Goal: Task Accomplishment & Management: Use online tool/utility

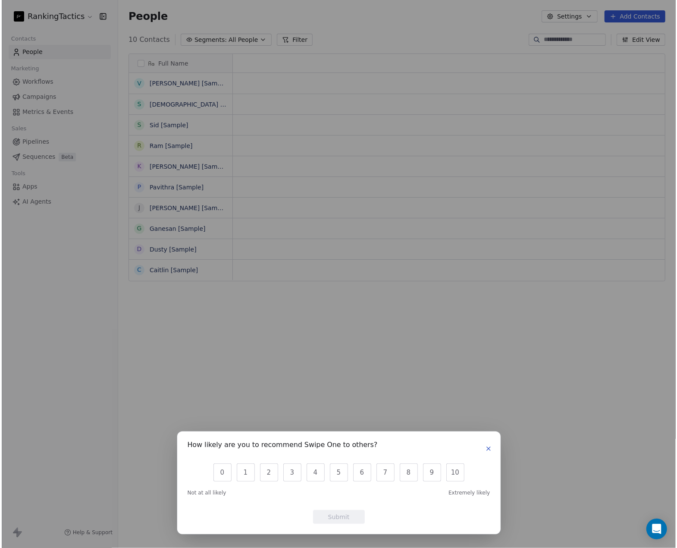
scroll to position [7, 7]
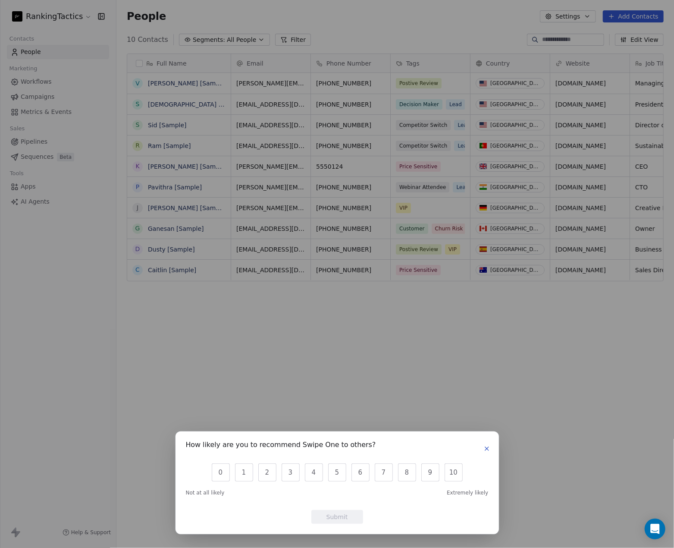
click at [488, 451] on icon "button" at bounding box center [487, 448] width 7 height 7
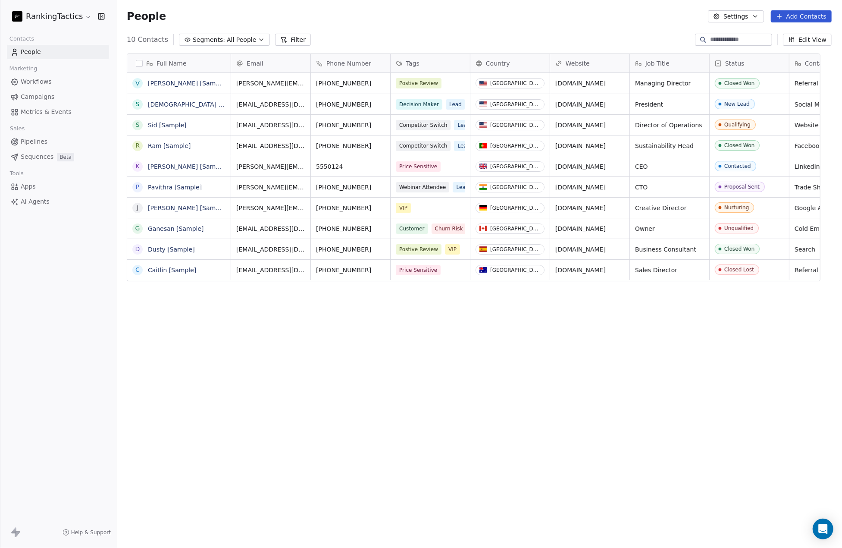
scroll to position [475, 719]
click at [48, 82] on span "Workflows" at bounding box center [36, 81] width 31 height 9
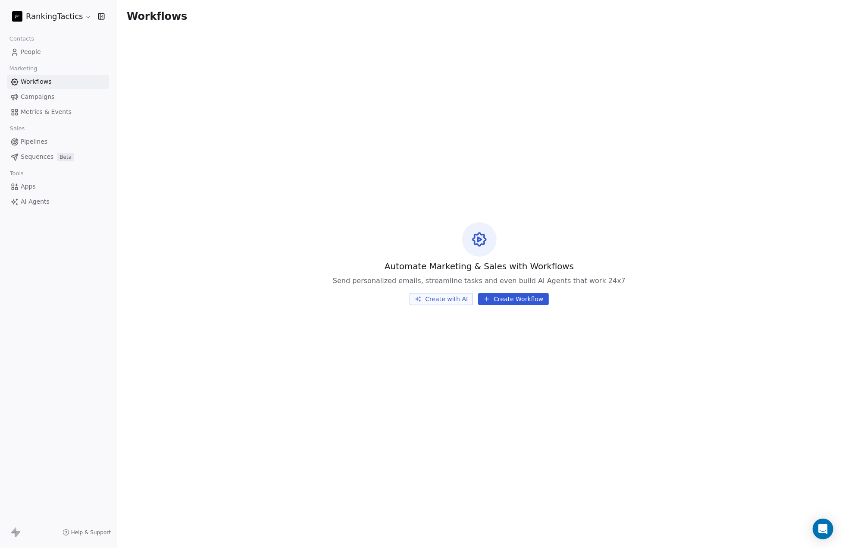
click at [41, 99] on span "Campaigns" at bounding box center [38, 96] width 34 height 9
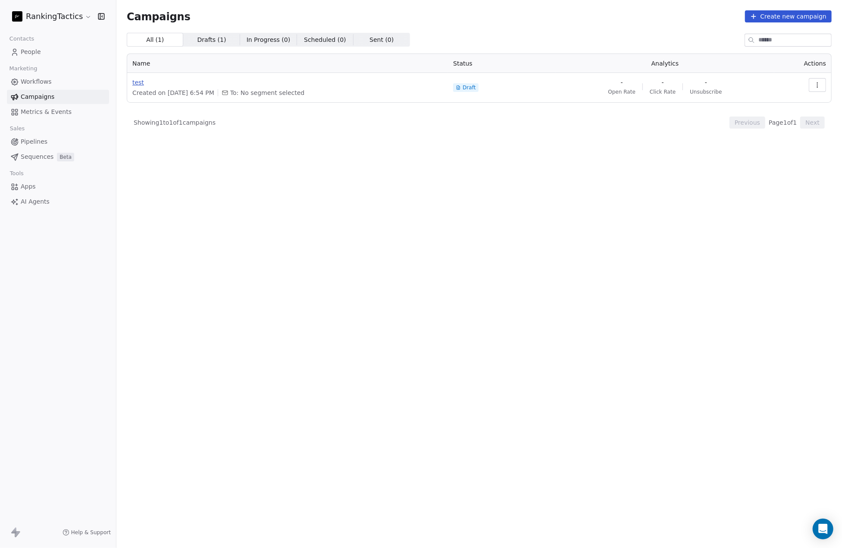
click at [137, 82] on span "test" at bounding box center [287, 82] width 311 height 9
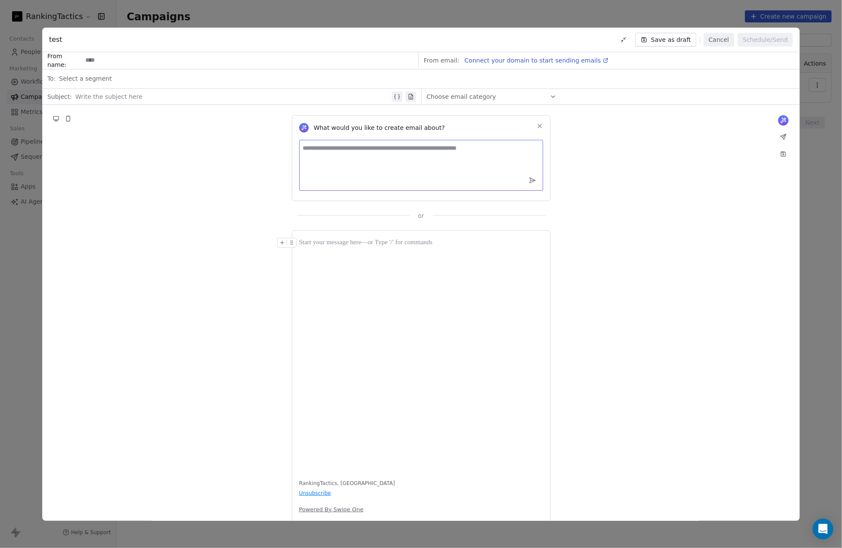
click at [357, 156] on textarea at bounding box center [421, 165] width 244 height 51
click at [168, 58] on input at bounding box center [250, 61] width 336 height 16
click at [166, 83] on div "Select a segment" at bounding box center [427, 78] width 736 height 19
click at [168, 79] on div "Select a segment" at bounding box center [427, 78] width 736 height 19
click at [149, 223] on div "What would you like to create email about? or RankingTactics, United States Uns…" at bounding box center [421, 322] width 758 height 434
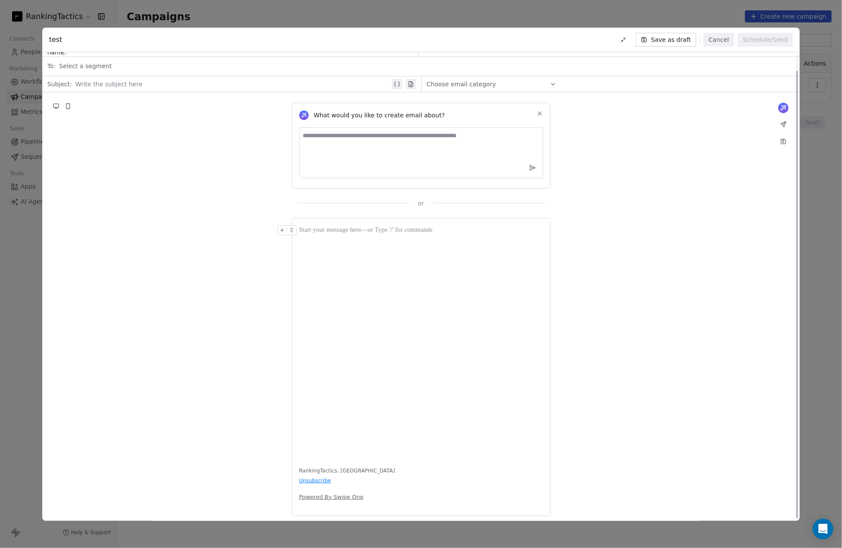
scroll to position [18, 0]
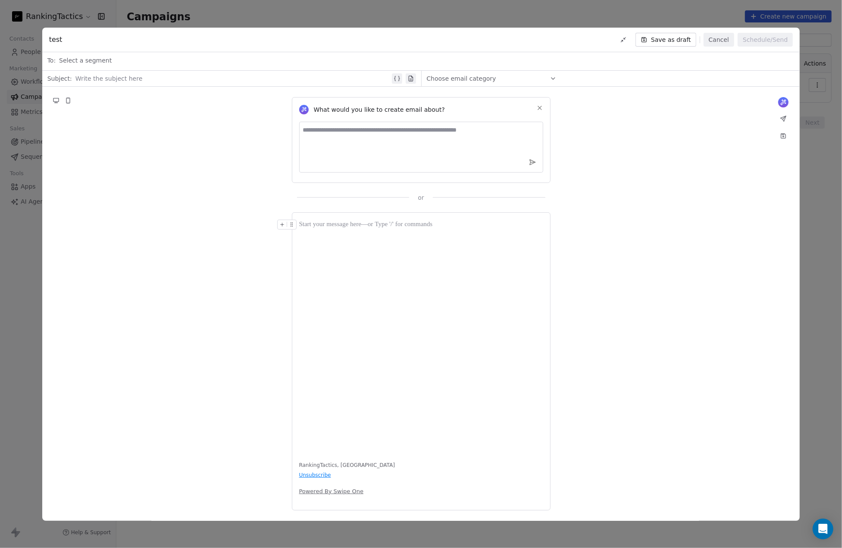
click at [398, 264] on div at bounding box center [421, 336] width 244 height 233
click at [674, 99] on button at bounding box center [784, 102] width 10 height 10
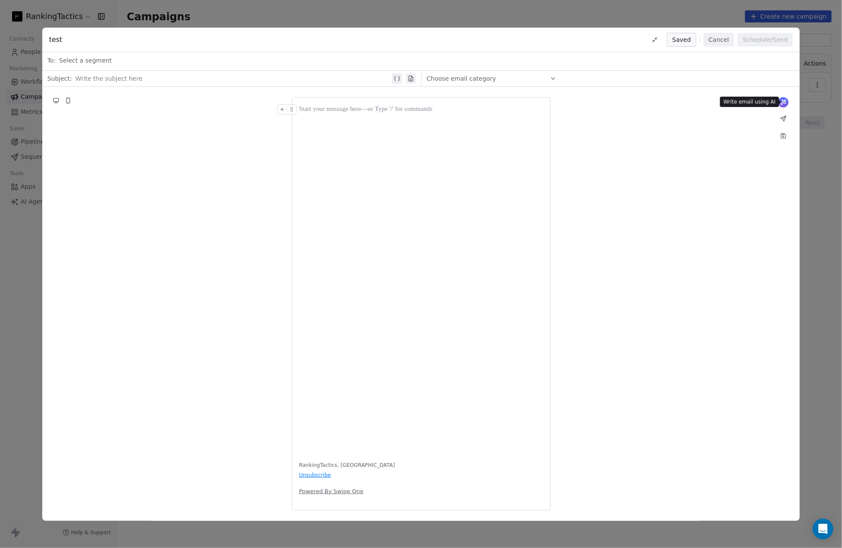
click at [674, 102] on icon at bounding box center [783, 102] width 5 height 5
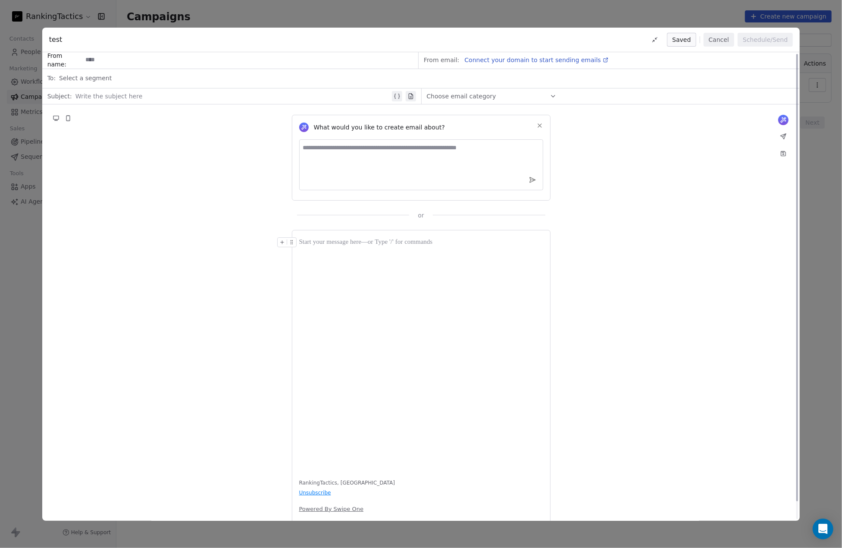
scroll to position [0, 0]
click at [386, 173] on textarea at bounding box center [421, 165] width 244 height 51
click at [674, 40] on button "Cancel" at bounding box center [719, 40] width 31 height 14
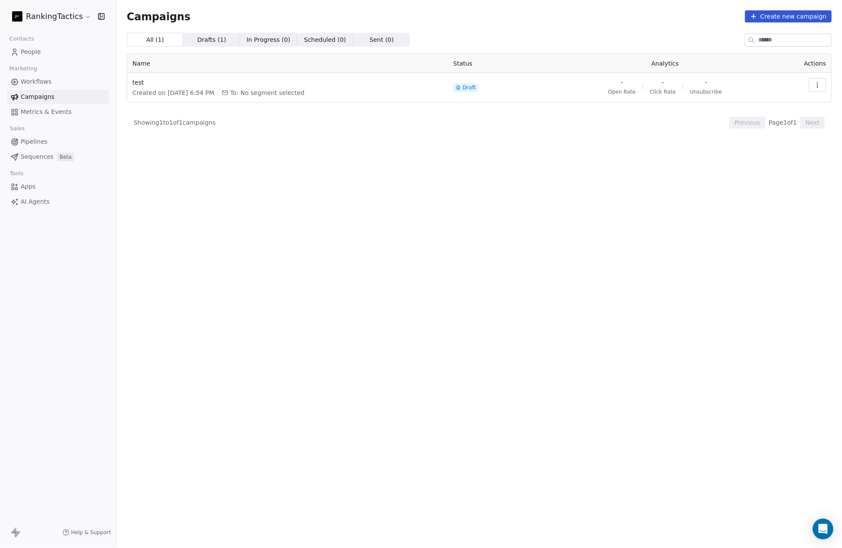
click at [48, 155] on span "Sequences" at bounding box center [37, 156] width 33 height 9
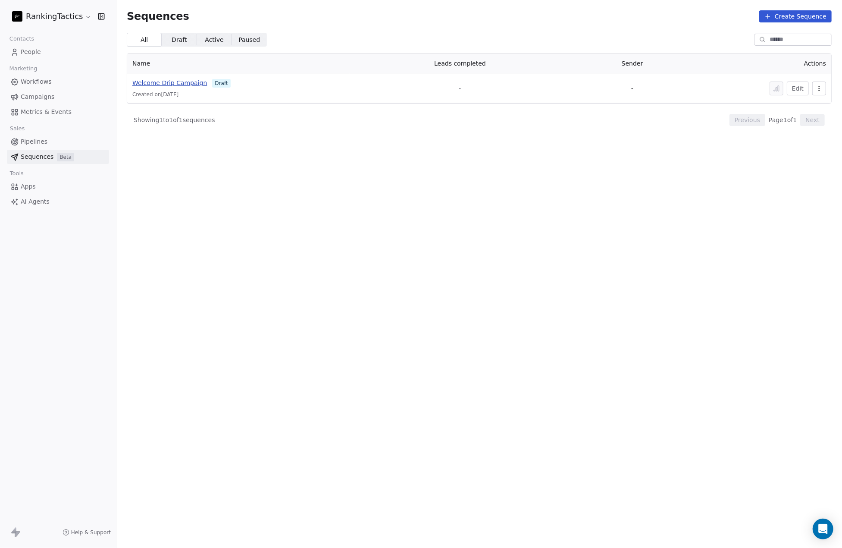
click at [169, 84] on span "Welcome Drip Campaign" at bounding box center [169, 82] width 75 height 7
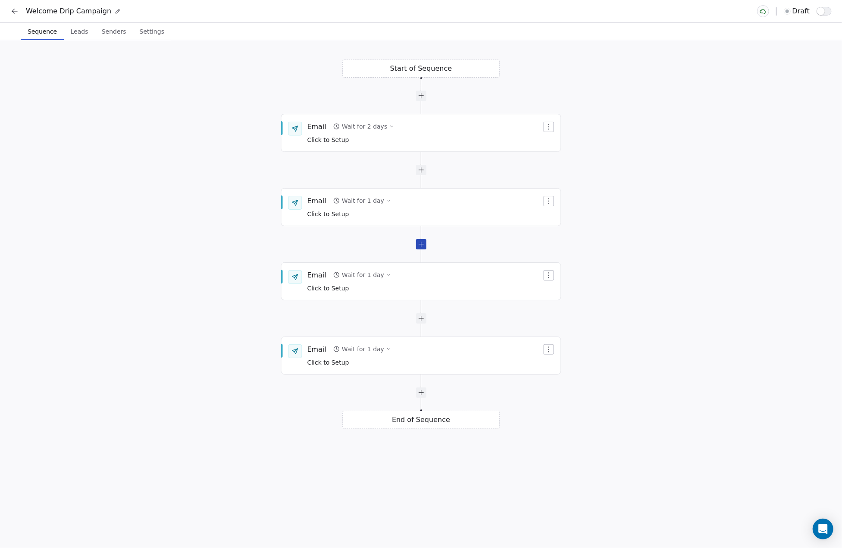
click at [424, 245] on div at bounding box center [421, 244] width 10 height 10
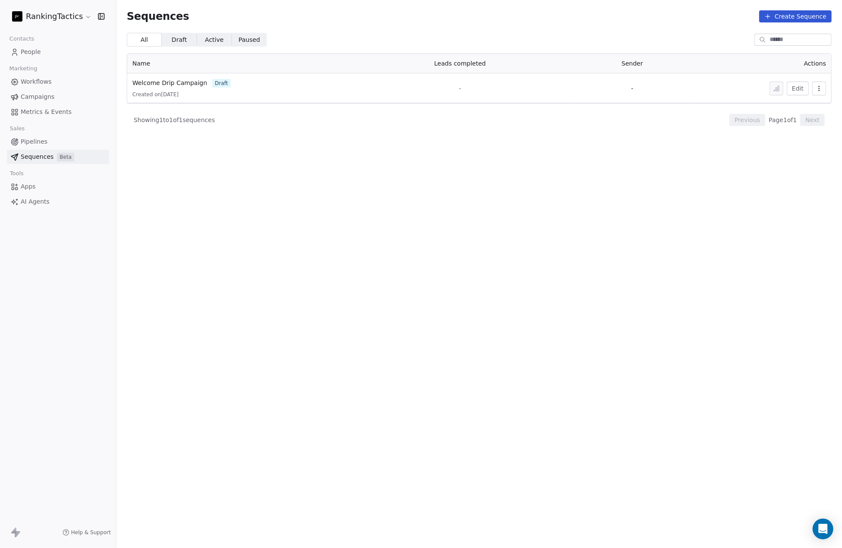
click at [35, 141] on span "Pipelines" at bounding box center [34, 141] width 27 height 9
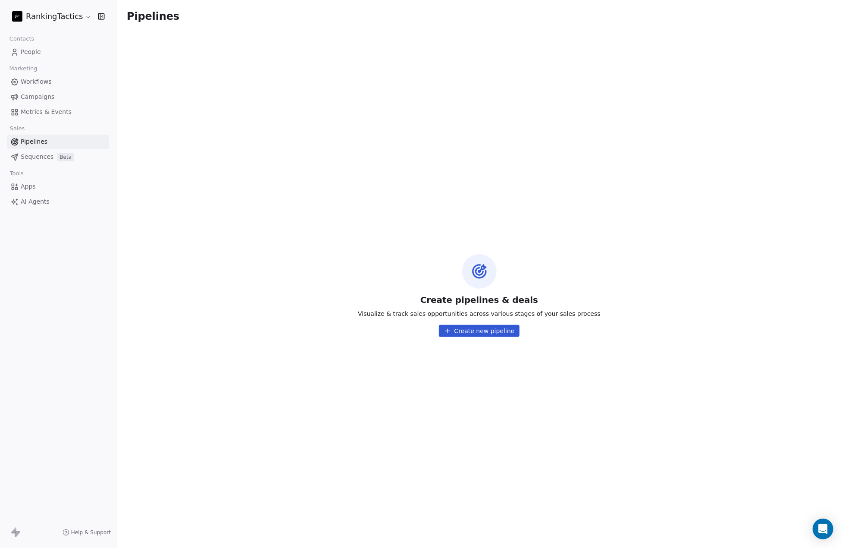
click at [40, 77] on span "Workflows" at bounding box center [36, 81] width 31 height 9
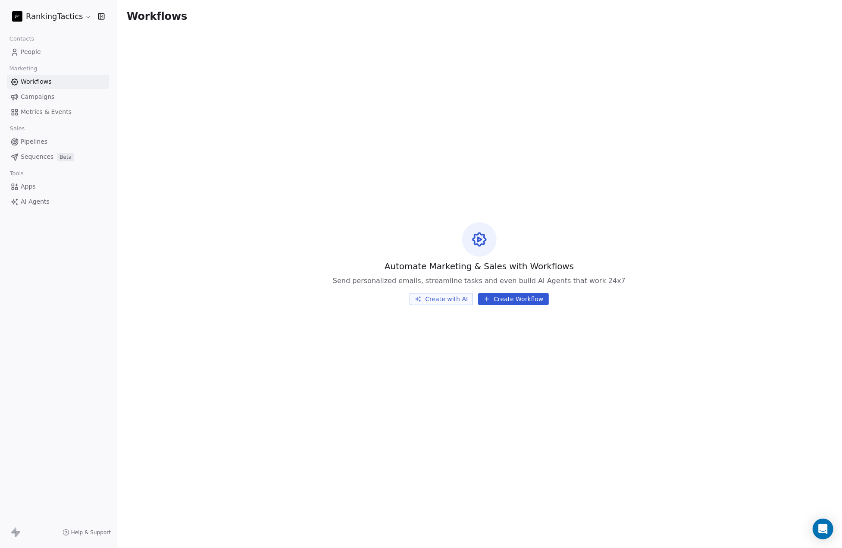
click at [45, 154] on span "Sequences" at bounding box center [37, 156] width 33 height 9
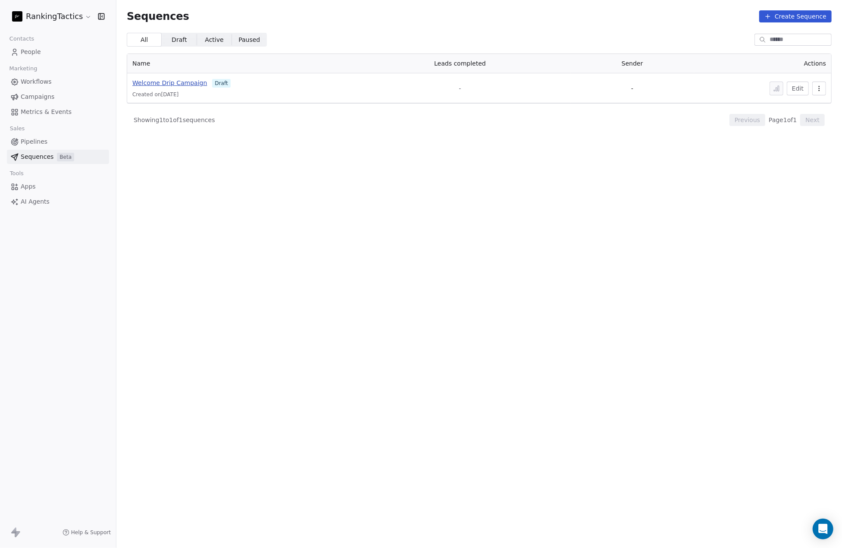
click at [182, 80] on span "Welcome Drip Campaign" at bounding box center [169, 82] width 75 height 7
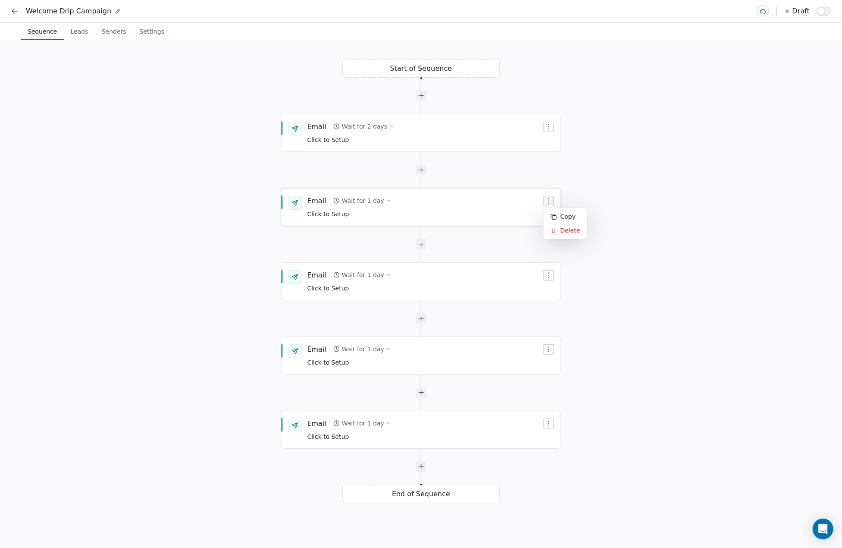
click at [550, 204] on button "button" at bounding box center [549, 201] width 10 height 10
click at [464, 206] on div "Email Wait for 1 day Click to Setup" at bounding box center [425, 206] width 235 height 22
click at [372, 199] on div "Wait for 1 day" at bounding box center [363, 200] width 42 height 9
click at [496, 196] on div "Email Wait for 1 day Click to Setup" at bounding box center [425, 206] width 235 height 22
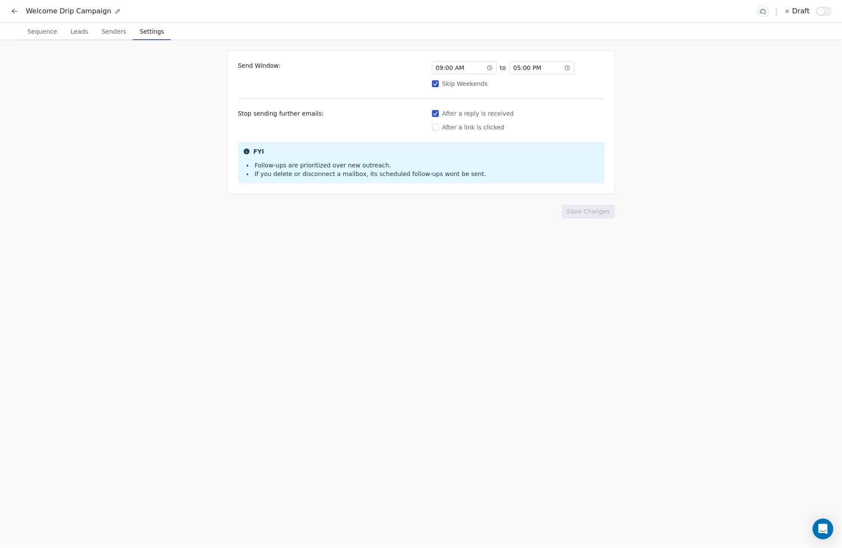
click at [145, 34] on span "Settings" at bounding box center [151, 31] width 31 height 12
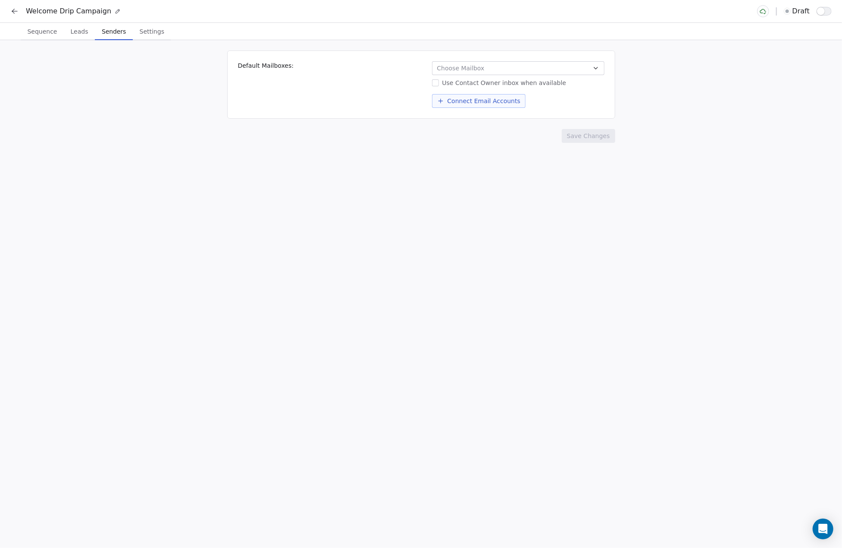
click at [109, 31] on span "Senders" at bounding box center [113, 31] width 31 height 12
click at [16, 13] on icon at bounding box center [14, 11] width 9 height 9
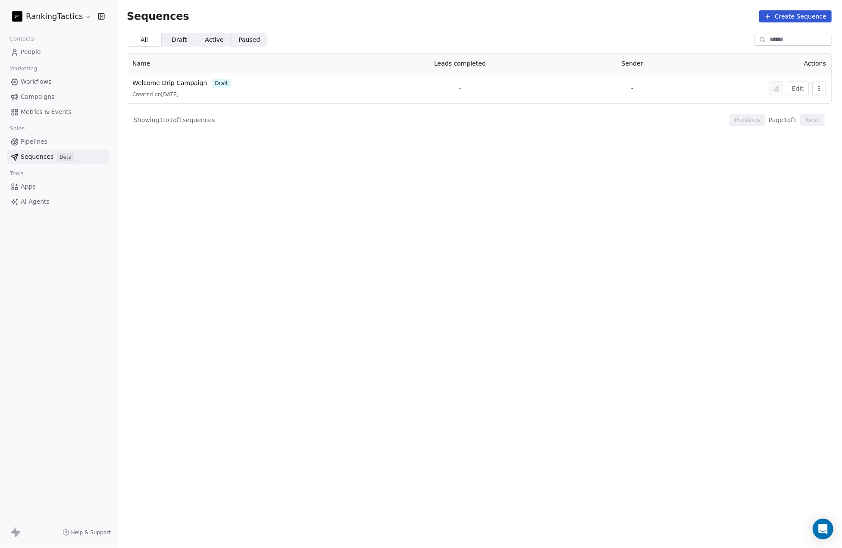
click at [42, 143] on span "Pipelines" at bounding box center [34, 141] width 27 height 9
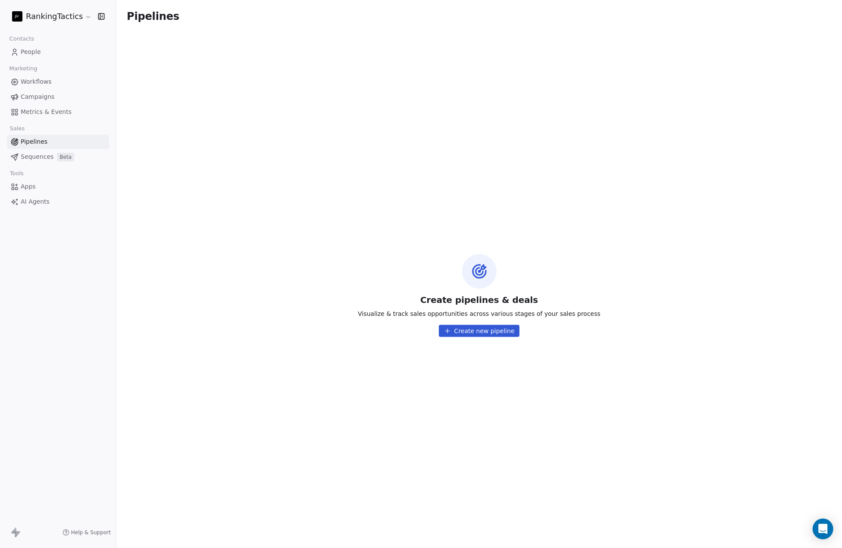
click at [41, 101] on link "Campaigns" at bounding box center [58, 97] width 102 height 14
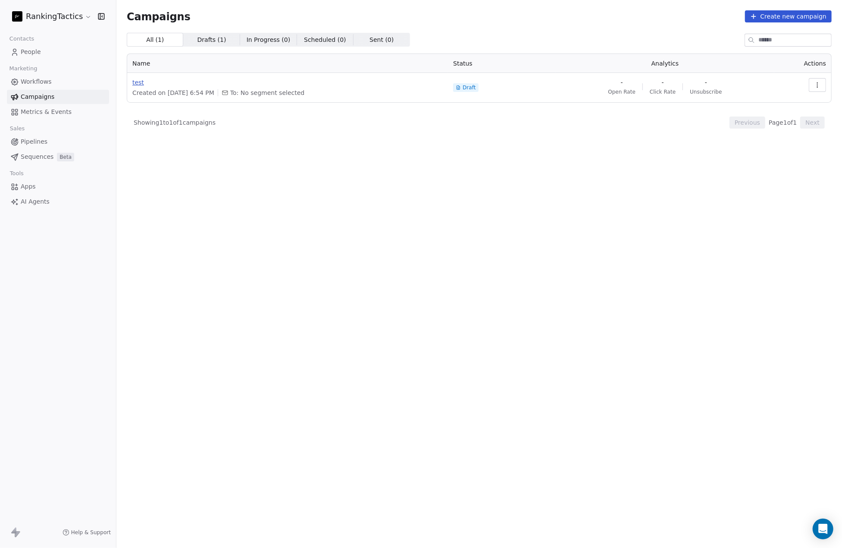
click at [135, 82] on span "test" at bounding box center [287, 82] width 311 height 9
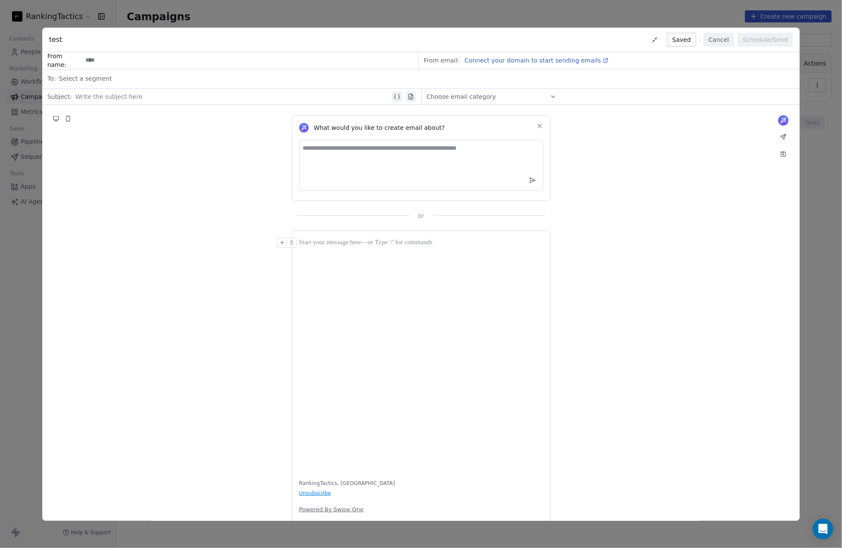
click at [724, 41] on button "Cancel" at bounding box center [719, 40] width 31 height 14
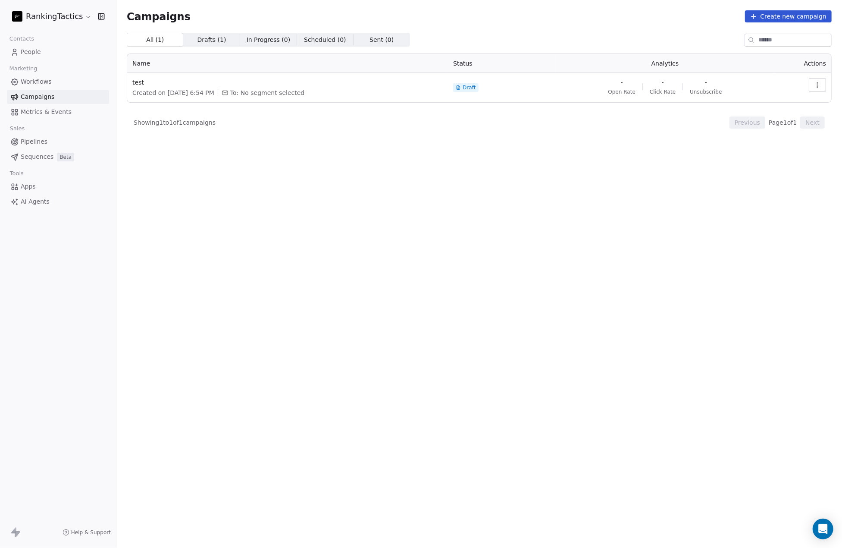
click at [792, 19] on button "Create new campaign" at bounding box center [788, 16] width 87 height 12
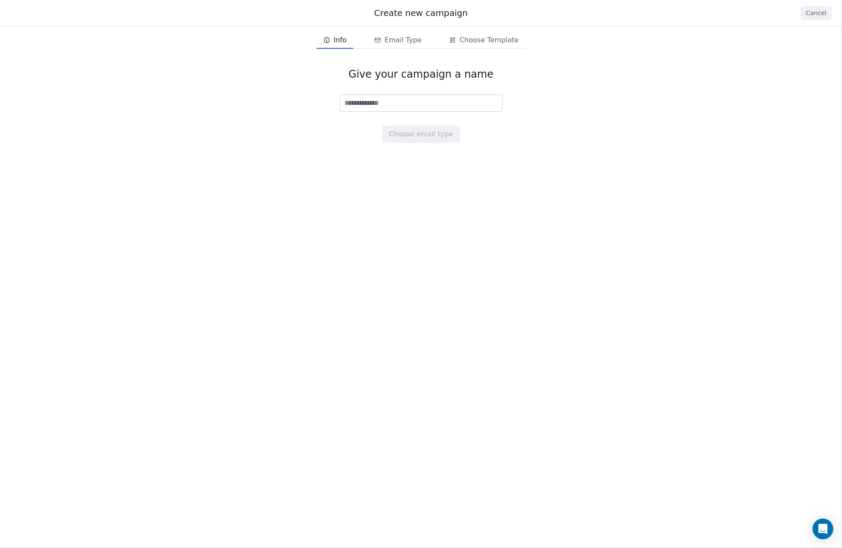
click at [711, 85] on div "Give your campaign a name Choose email type" at bounding box center [421, 105] width 842 height 103
click at [823, 12] on button "Cancel" at bounding box center [816, 13] width 31 height 14
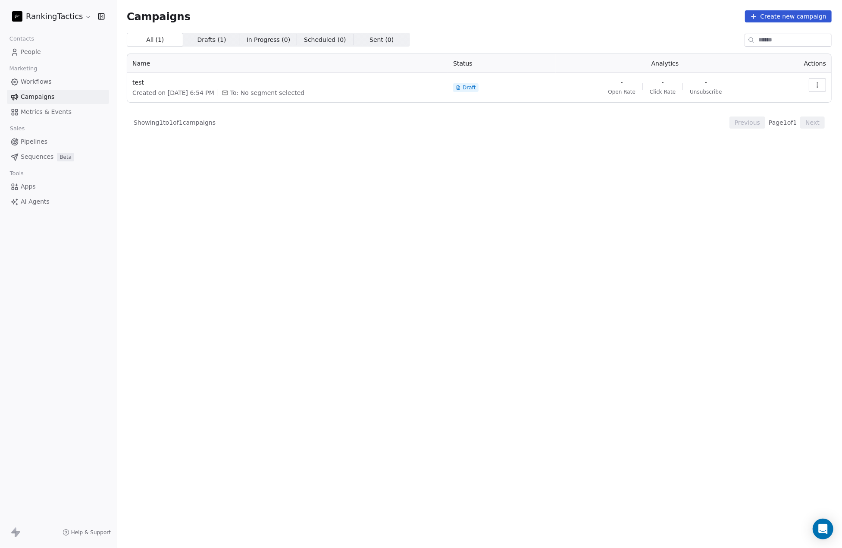
click at [46, 84] on span "Workflows" at bounding box center [36, 81] width 31 height 9
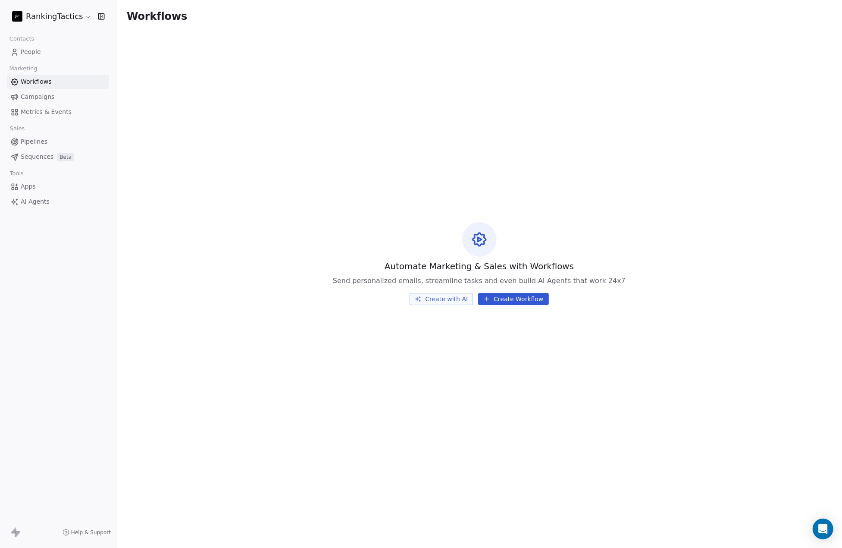
click at [519, 301] on button "Create Workflow" at bounding box center [513, 299] width 70 height 12
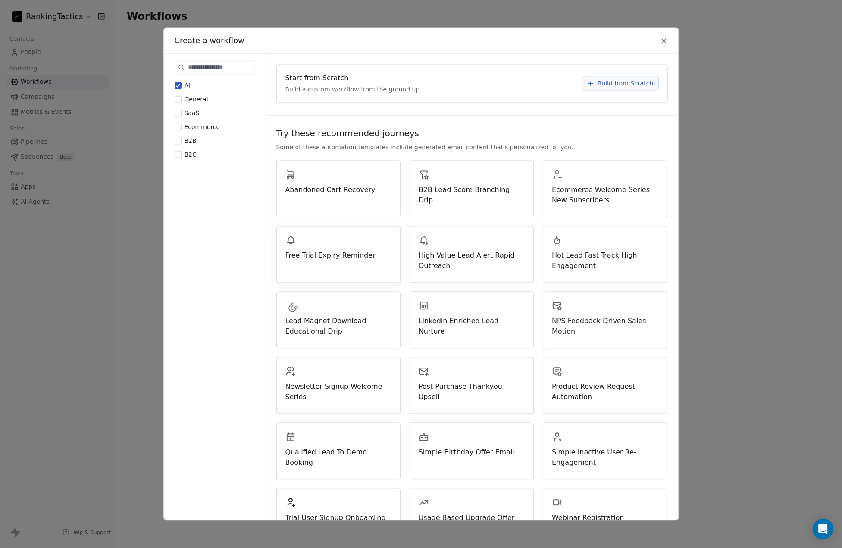
click at [338, 244] on div "Free Trial Expiry Reminder" at bounding box center [339, 248] width 106 height 26
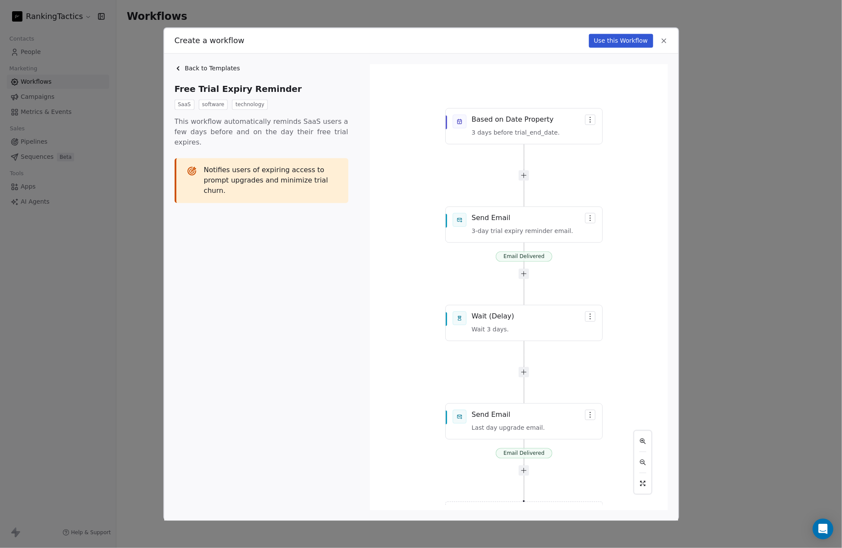
click at [192, 65] on span "Back to Templates" at bounding box center [212, 68] width 55 height 9
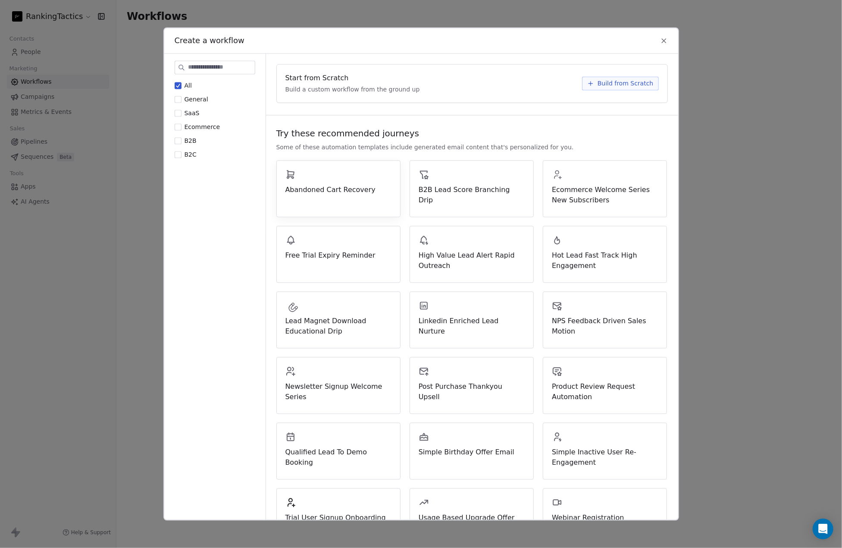
click at [349, 191] on span "Abandoned Cart Recovery" at bounding box center [339, 190] width 106 height 10
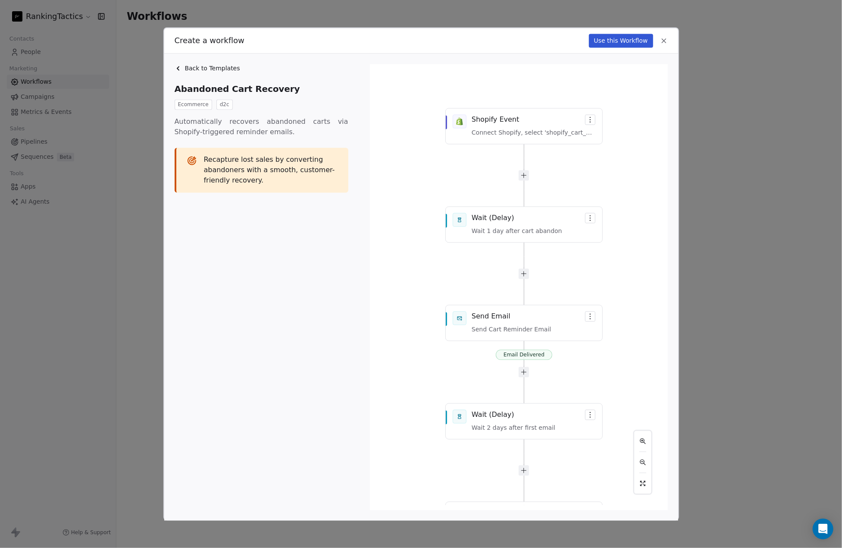
click at [627, 40] on button "Use this Workflow" at bounding box center [621, 41] width 64 height 14
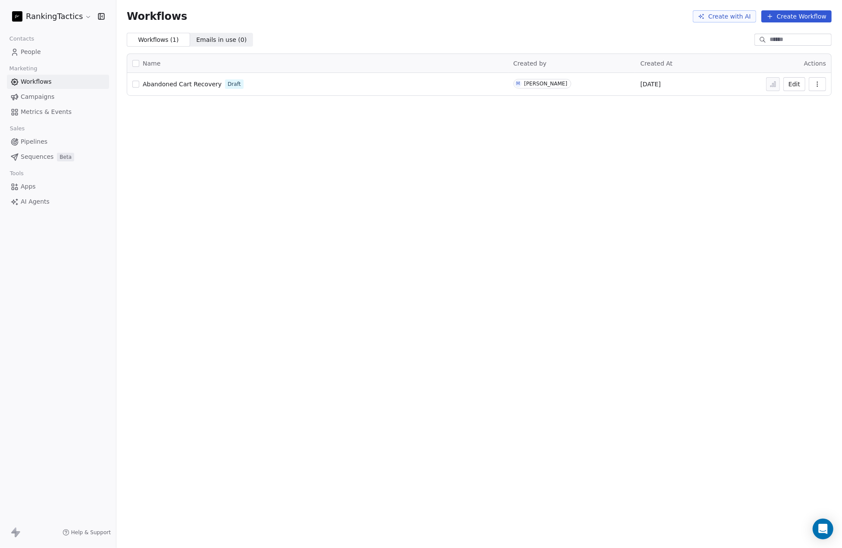
click at [189, 82] on span "Abandoned Cart Recovery" at bounding box center [182, 84] width 79 height 7
click at [30, 200] on span "AI Agents" at bounding box center [35, 201] width 29 height 9
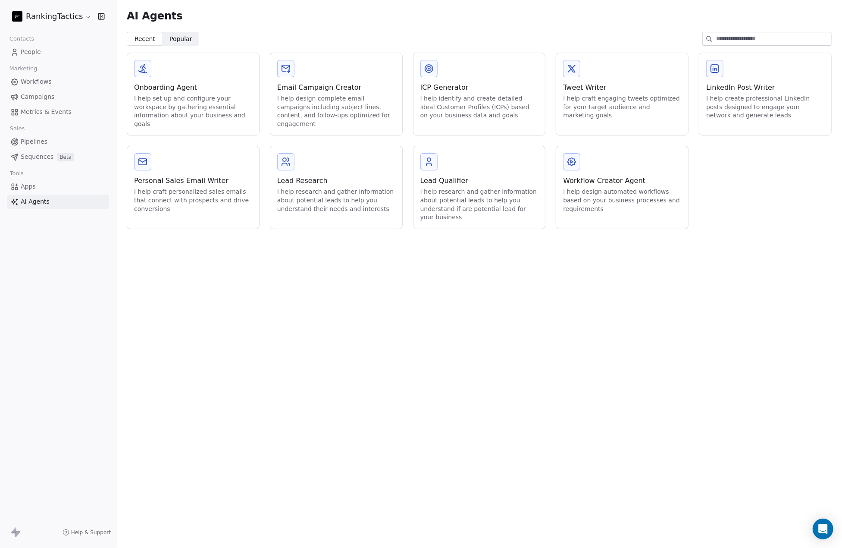
click at [31, 189] on span "Apps" at bounding box center [28, 186] width 15 height 9
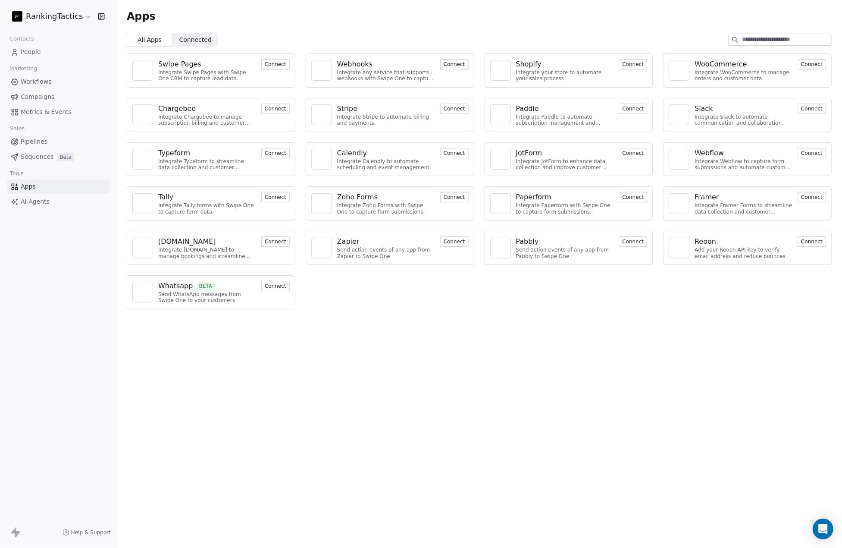
click at [414, 80] on div "Integrate any service that supports webhooks with Swipe One to capture and auto…" at bounding box center [386, 75] width 98 height 13
click at [449, 66] on button "Connect" at bounding box center [454, 64] width 28 height 10
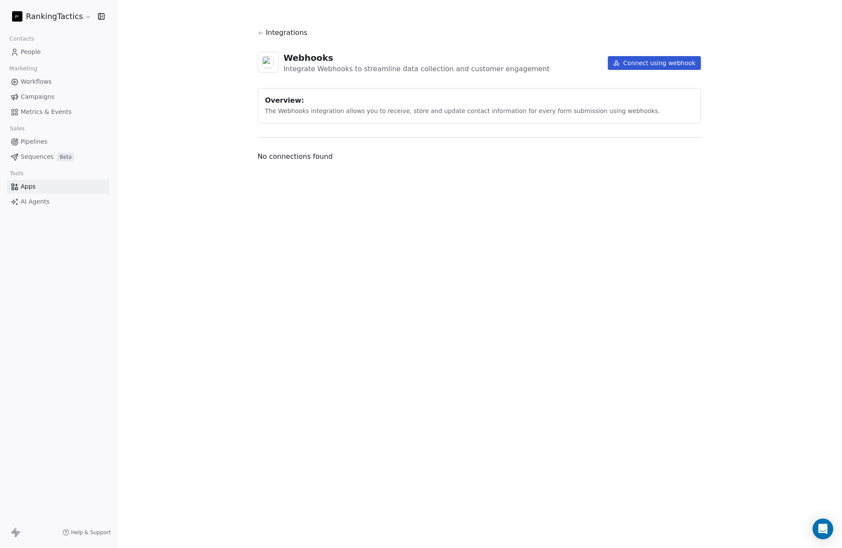
click at [658, 65] on button "Connect using webhook" at bounding box center [654, 63] width 93 height 14
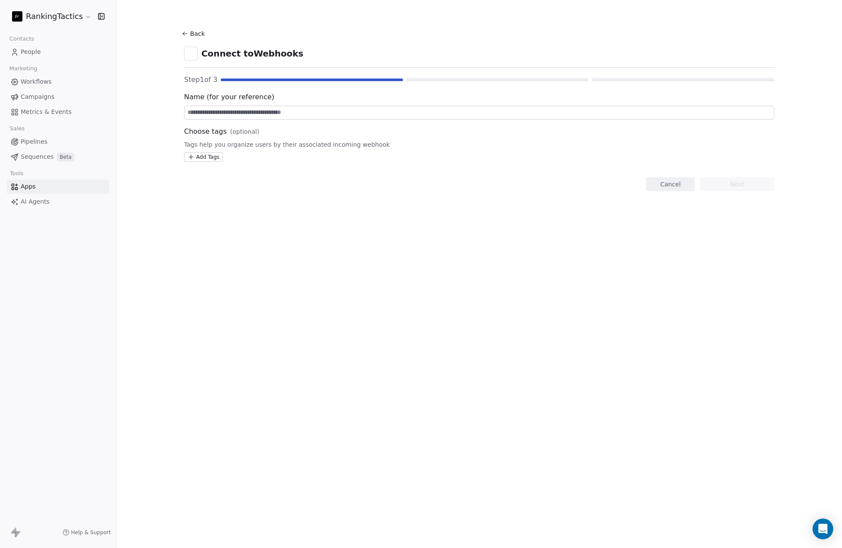
click at [188, 31] on icon at bounding box center [185, 33] width 7 height 7
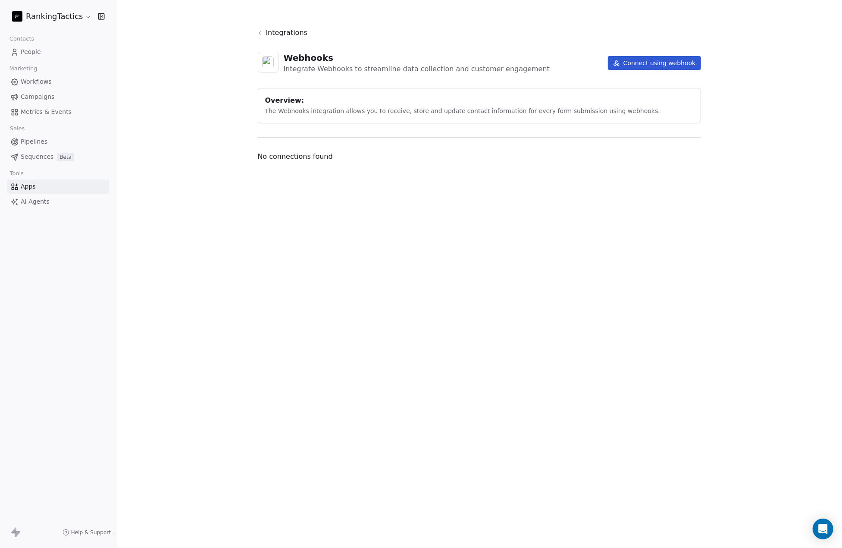
click at [261, 31] on icon at bounding box center [261, 33] width 6 height 6
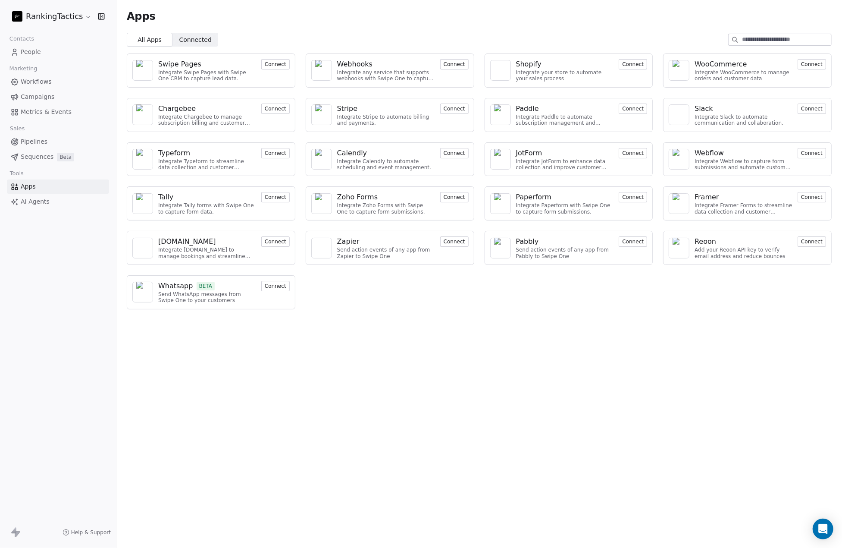
click at [40, 52] on link "People" at bounding box center [58, 52] width 102 height 14
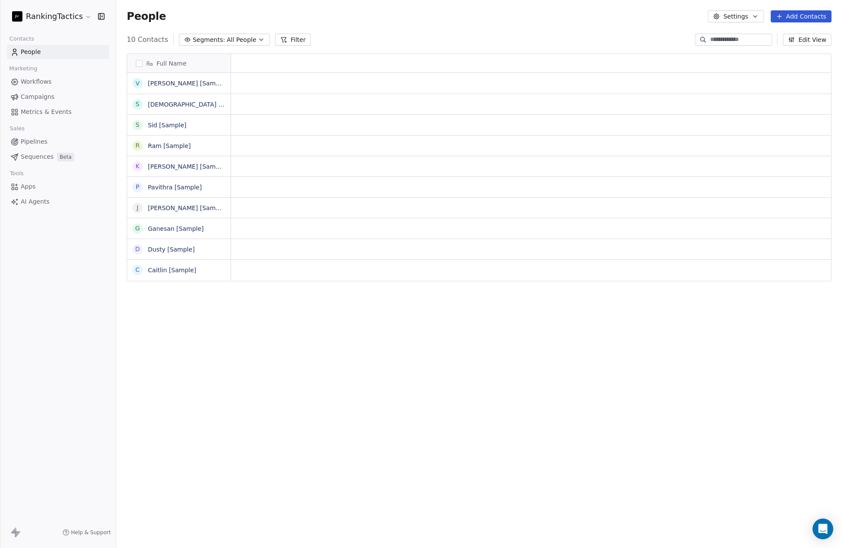
scroll to position [475, 719]
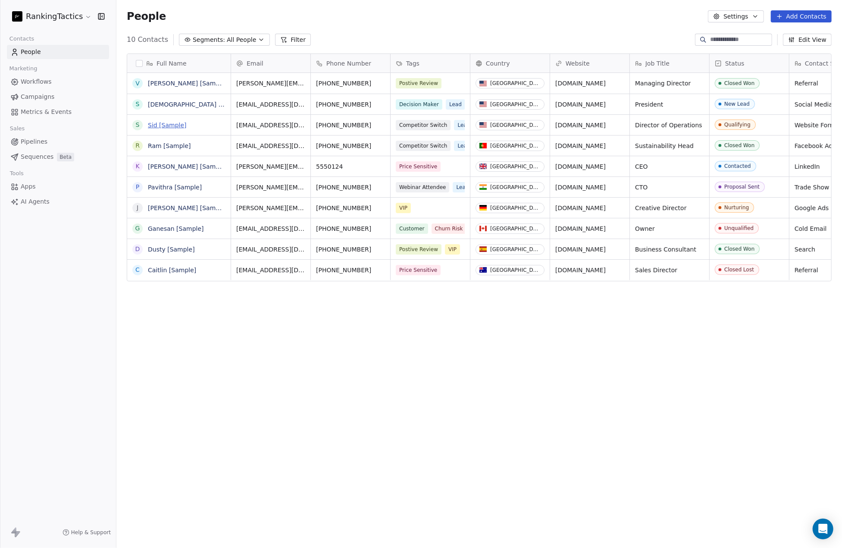
click at [169, 122] on link "Sid [Sample]" at bounding box center [167, 125] width 39 height 7
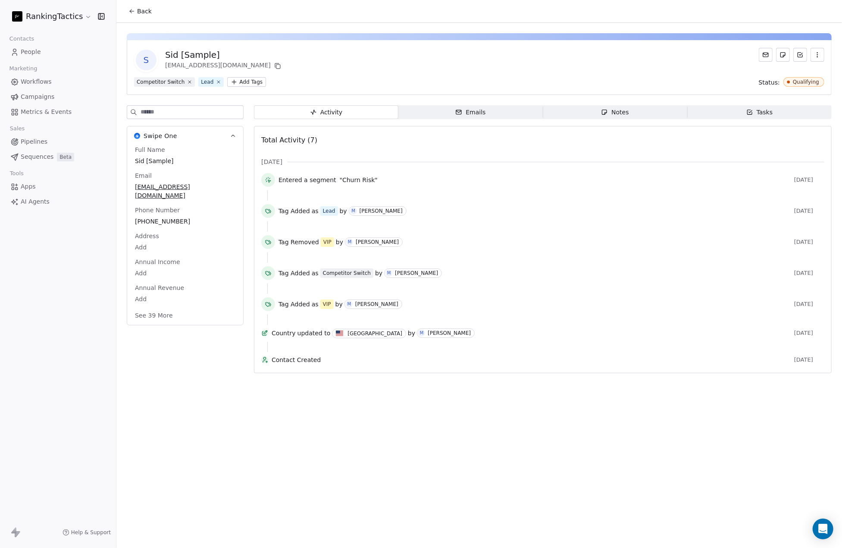
click at [623, 108] on div "Notes" at bounding box center [615, 112] width 28 height 9
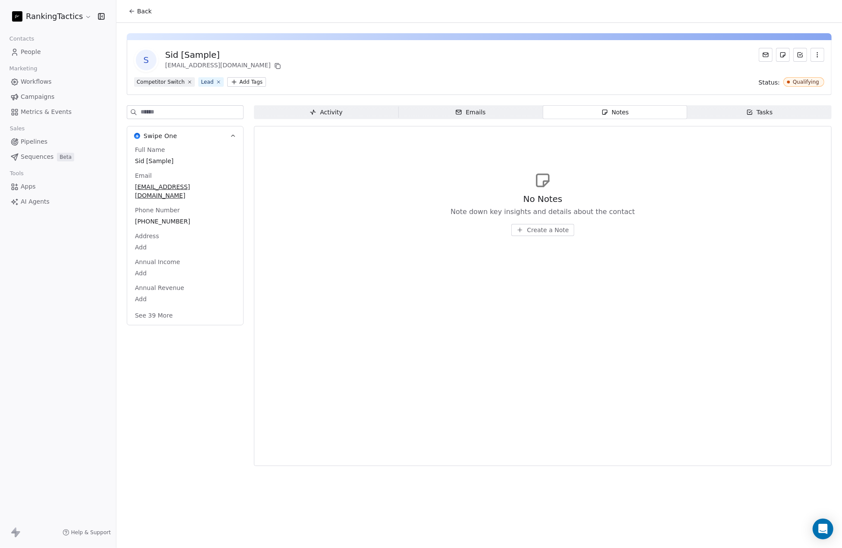
click at [345, 107] on span "Activity Activity" at bounding box center [326, 112] width 144 height 14
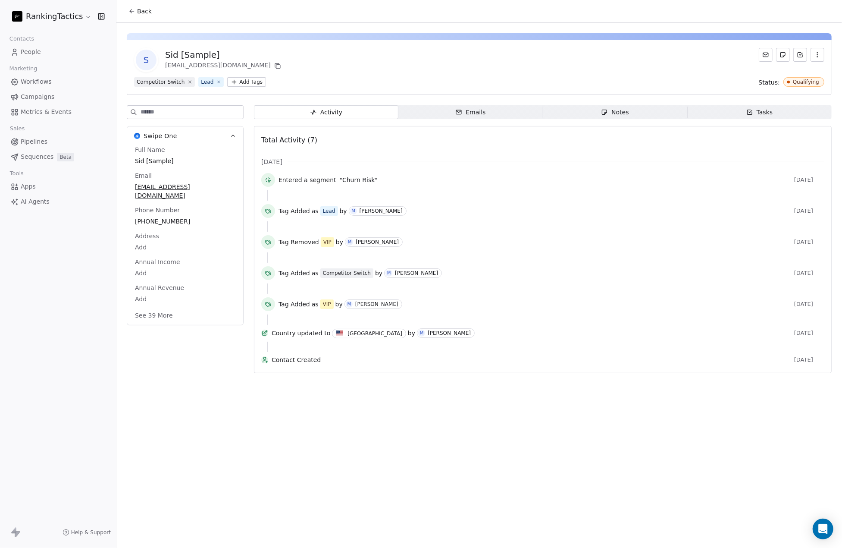
click at [25, 81] on span "Workflows" at bounding box center [36, 81] width 31 height 9
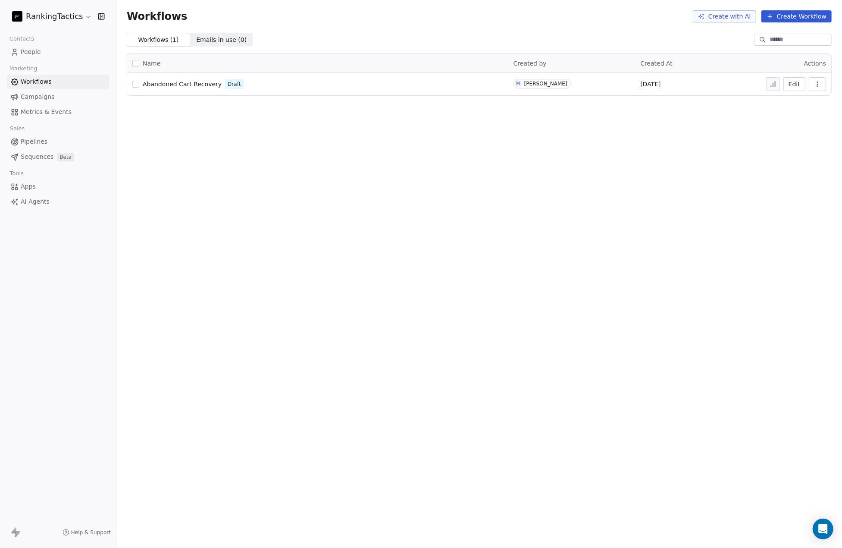
click at [34, 96] on span "Campaigns" at bounding box center [38, 96] width 34 height 9
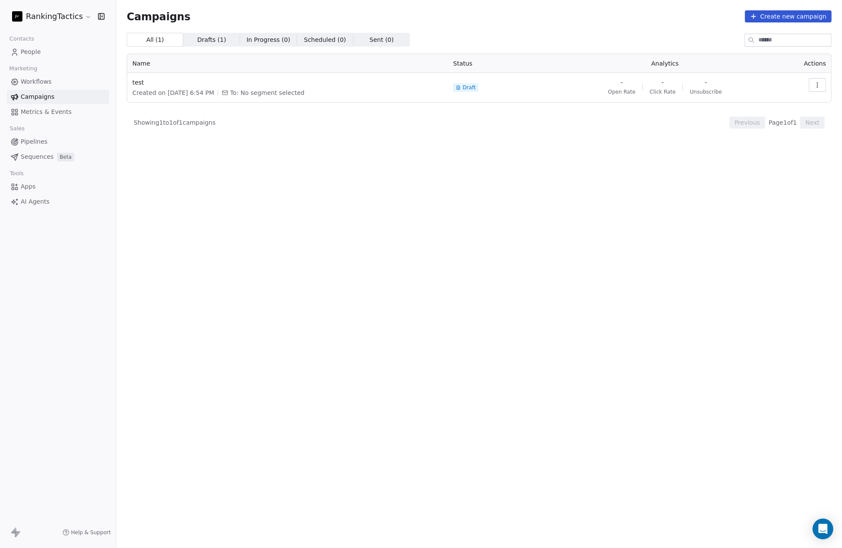
click at [776, 20] on button "Create new campaign" at bounding box center [788, 16] width 87 height 12
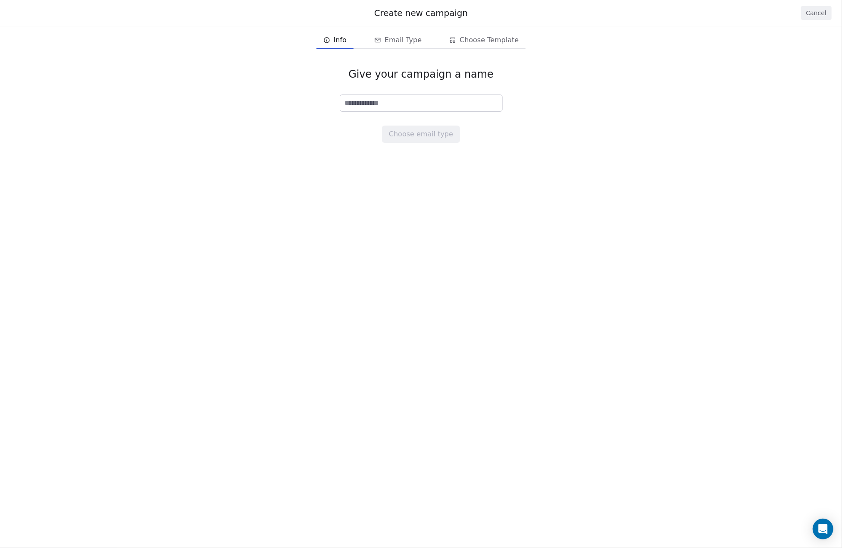
click at [821, 7] on button "Cancel" at bounding box center [816, 13] width 31 height 14
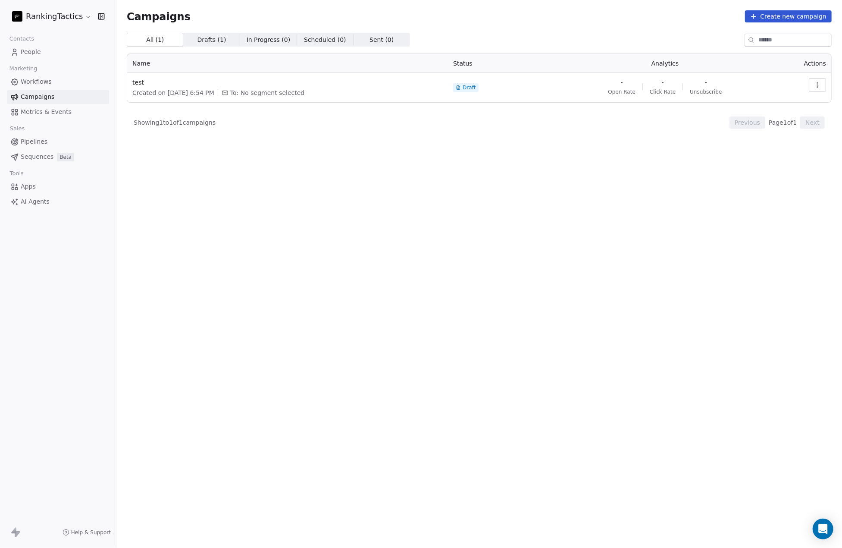
click at [79, 19] on html "RankingTactics Contacts People Marketing Workflows Campaigns Metrics & Events S…" at bounding box center [421, 274] width 842 height 548
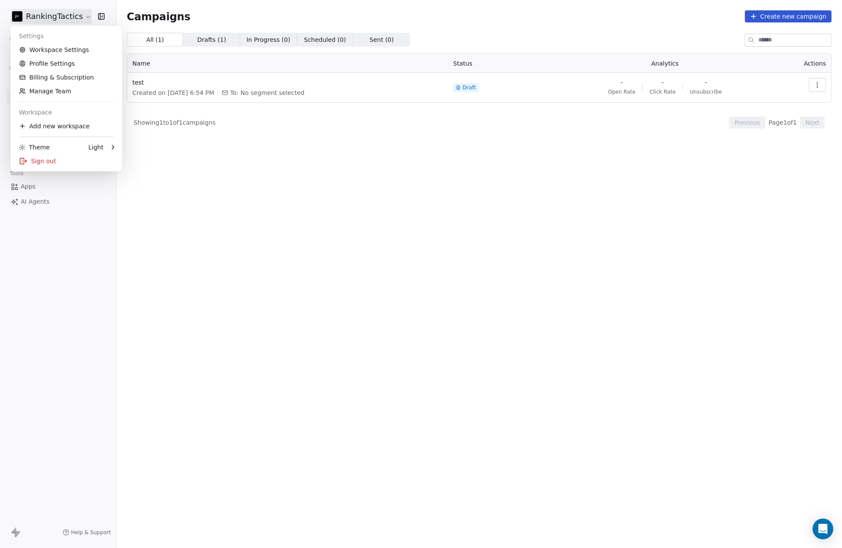
click at [330, 171] on html "RankingTactics Contacts People Marketing Workflows Campaigns Metrics & Events S…" at bounding box center [421, 274] width 842 height 548
